Goal: Entertainment & Leisure: Consume media (video, audio)

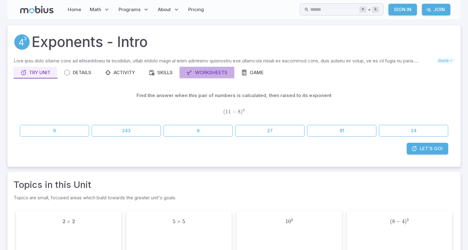
click at [211, 73] on div "Worksheets" at bounding box center [206, 72] width 41 height 7
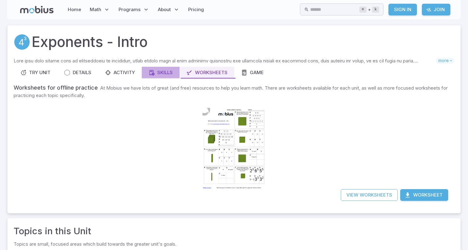
click at [165, 73] on div "Skills" at bounding box center [160, 72] width 24 height 7
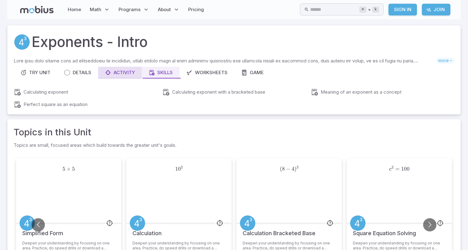
click at [126, 69] on link "Activity" at bounding box center [120, 73] width 44 height 12
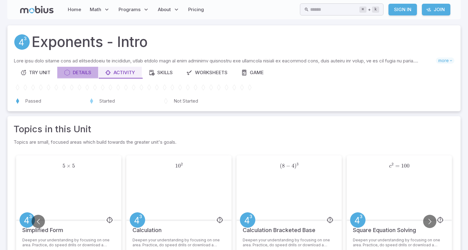
click at [89, 69] on link "Details" at bounding box center [77, 73] width 41 height 12
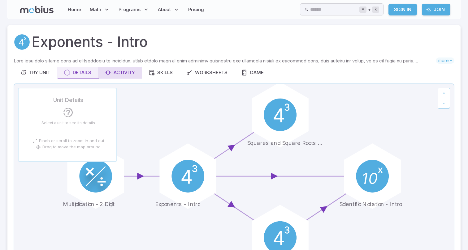
click at [113, 70] on div "Activity" at bounding box center [120, 72] width 30 height 7
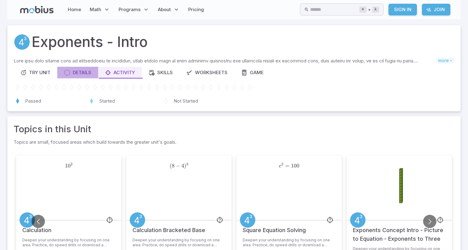
click at [86, 75] on div "Details" at bounding box center [77, 72] width 27 height 7
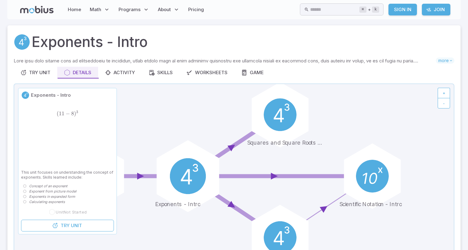
click at [178, 191] on circle at bounding box center [188, 176] width 36 height 36
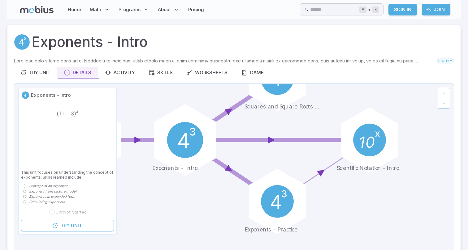
drag, startPoint x: 182, startPoint y: 182, endPoint x: 179, endPoint y: 145, distance: 36.3
click at [179, 145] on circle at bounding box center [185, 140] width 36 height 36
click at [238, 68] on link "Game" at bounding box center [252, 73] width 36 height 12
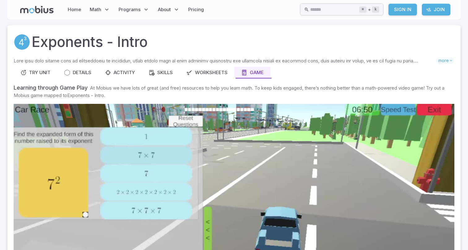
click at [216, 89] on p "At Mobius we have lots of great (and free) resources to help you learn math. To…" at bounding box center [229, 91] width 431 height 13
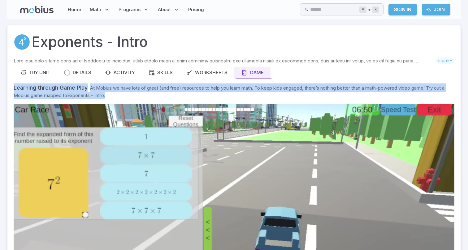
click at [216, 89] on p "At Mobius we have lots of great (and free) resources to help you learn math. To…" at bounding box center [229, 91] width 431 height 13
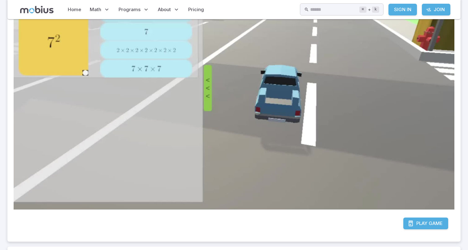
scroll to position [120, 0]
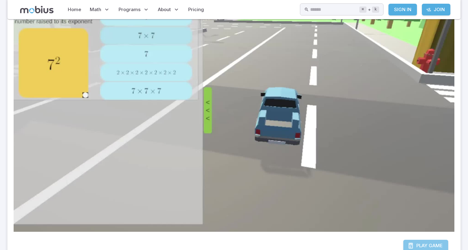
click at [427, 243] on span "Play" at bounding box center [421, 246] width 11 height 7
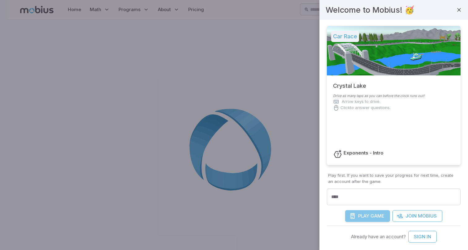
click at [380, 215] on span "Game" at bounding box center [377, 216] width 14 height 7
